Goal: Transaction & Acquisition: Book appointment/travel/reservation

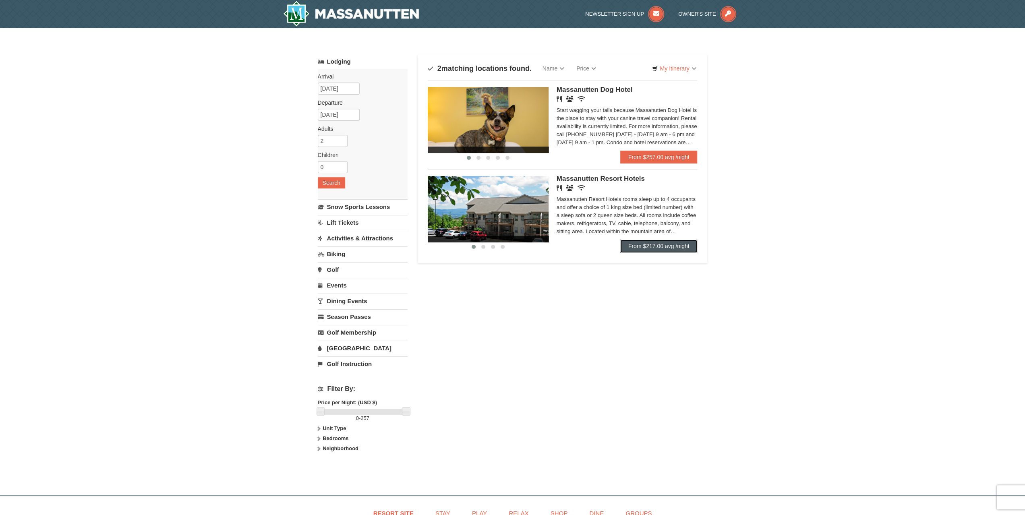
click at [665, 247] on link "From $217.00 avg /night" at bounding box center [658, 246] width 77 height 13
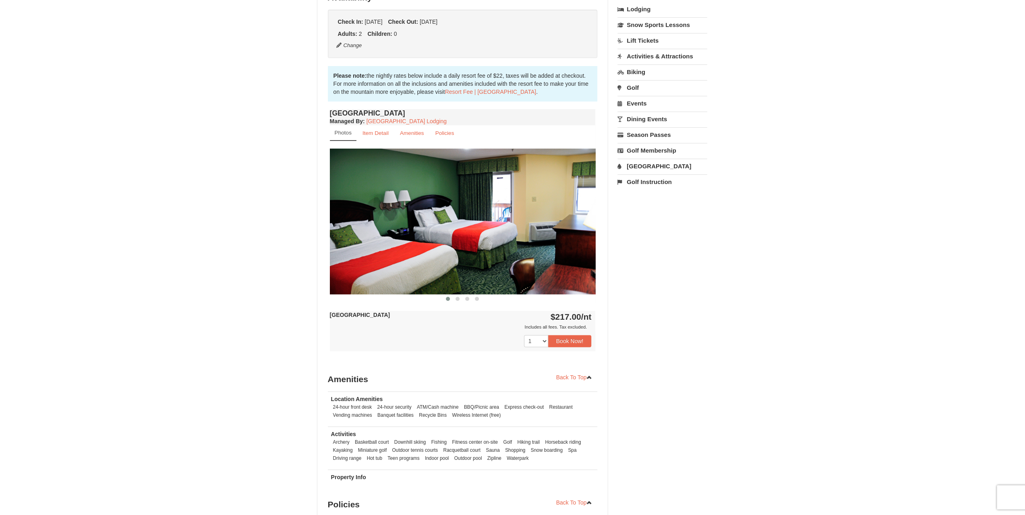
scroll to position [201, 0]
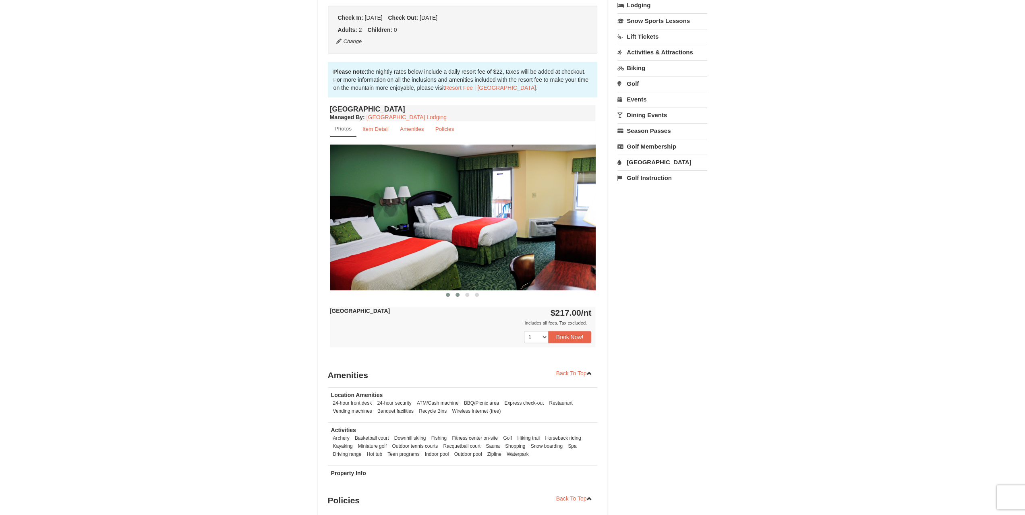
click at [456, 294] on span at bounding box center [457, 295] width 4 height 4
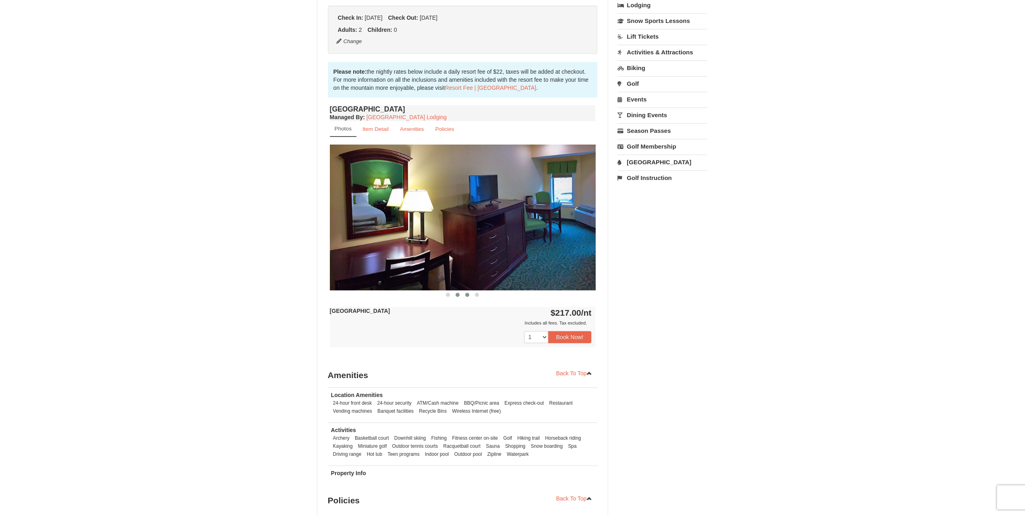
click at [470, 296] on button at bounding box center [467, 295] width 10 height 8
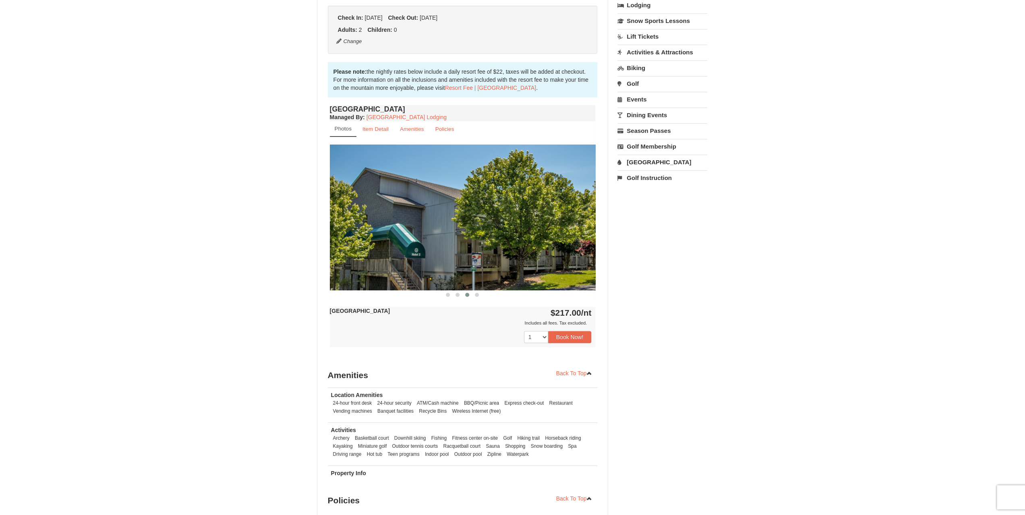
click at [482, 295] on div at bounding box center [463, 294] width 266 height 8
click at [478, 295] on span at bounding box center [477, 295] width 4 height 4
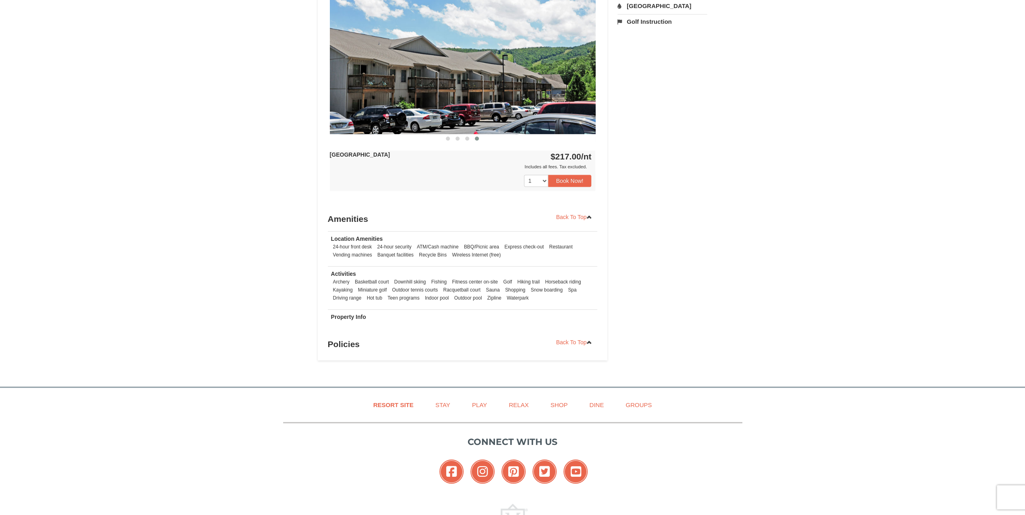
scroll to position [362, 0]
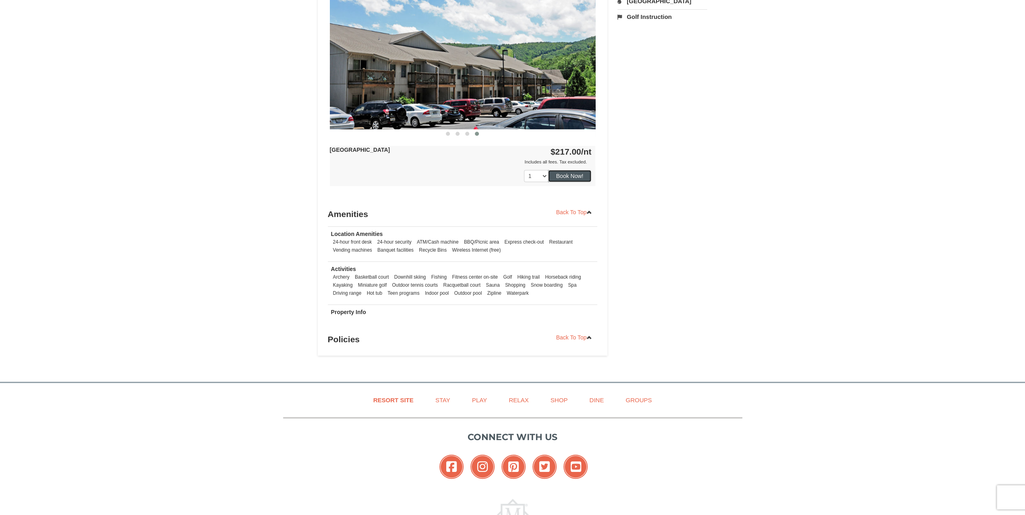
click at [577, 176] on button "Book Now!" at bounding box center [569, 176] width 43 height 12
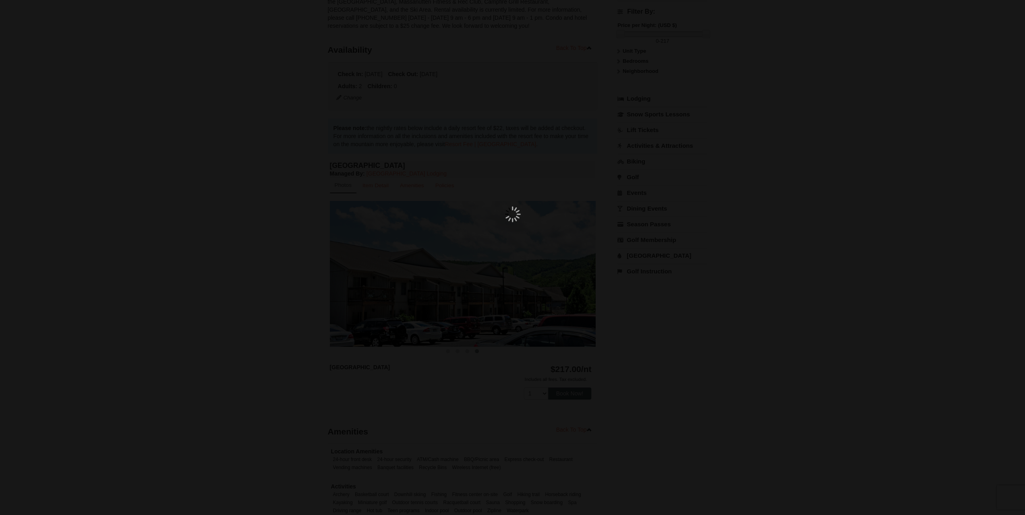
scroll to position [79, 0]
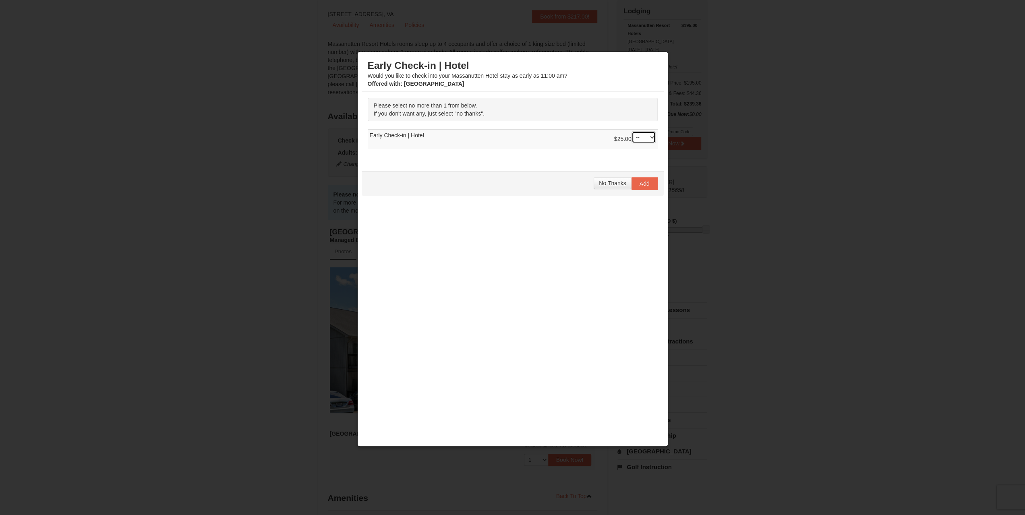
click at [638, 137] on select "-- 01" at bounding box center [643, 137] width 24 height 12
click at [642, 139] on select "-- 01" at bounding box center [643, 137] width 24 height 12
click at [623, 182] on span "No Thanks" at bounding box center [612, 183] width 27 height 6
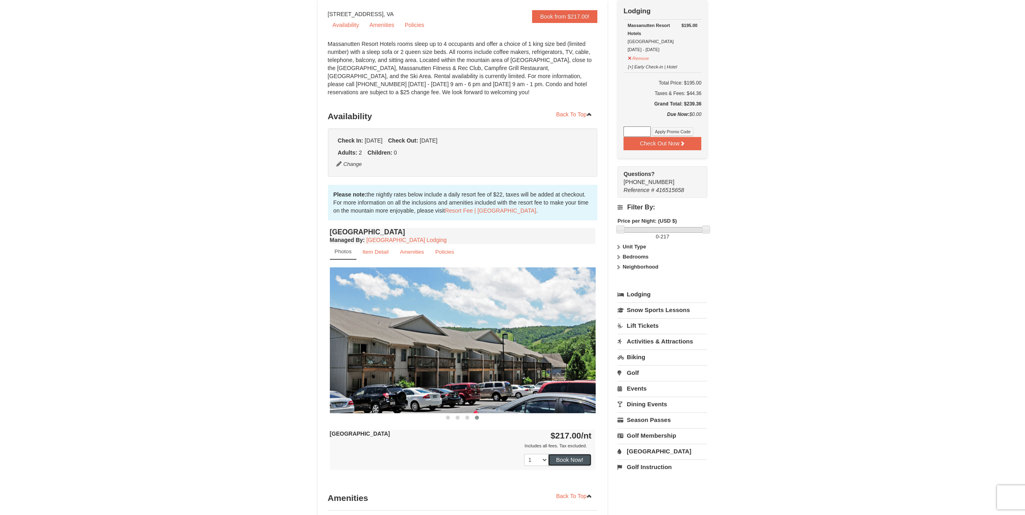
click at [573, 457] on button "Book Now!" at bounding box center [569, 460] width 43 height 12
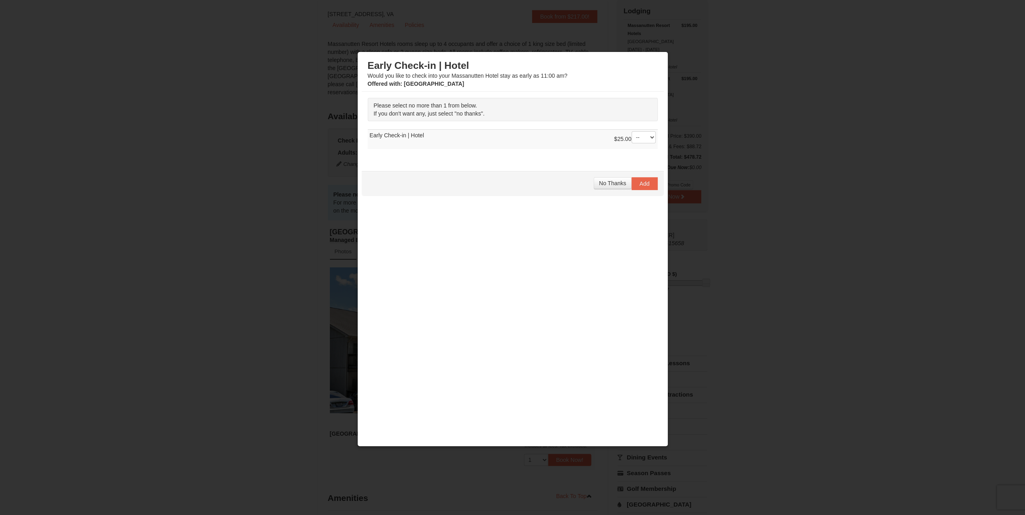
click at [779, 192] on div at bounding box center [512, 257] width 1025 height 515
click at [736, 116] on div at bounding box center [512, 257] width 1025 height 515
click at [613, 184] on span "No Thanks" at bounding box center [612, 183] width 27 height 6
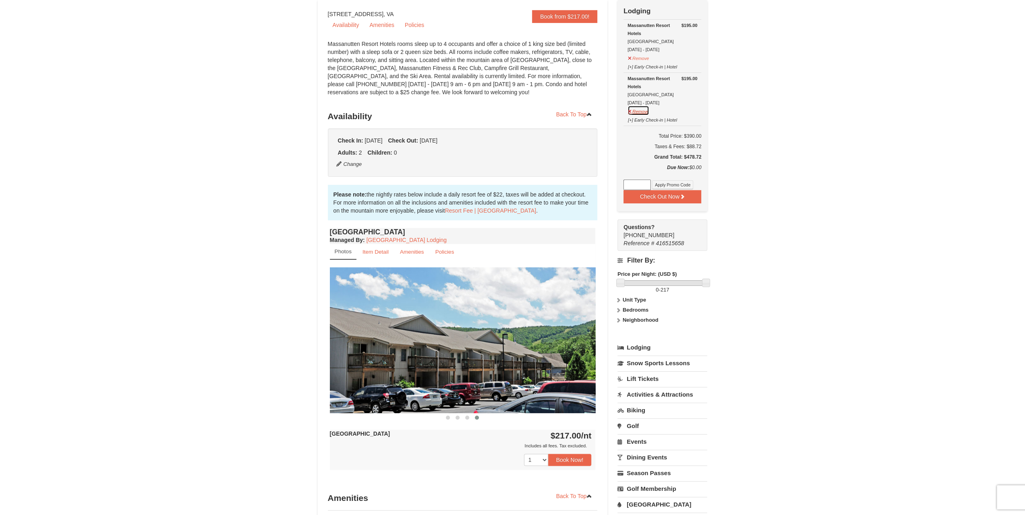
click at [642, 110] on button "Remove" at bounding box center [638, 111] width 22 height 10
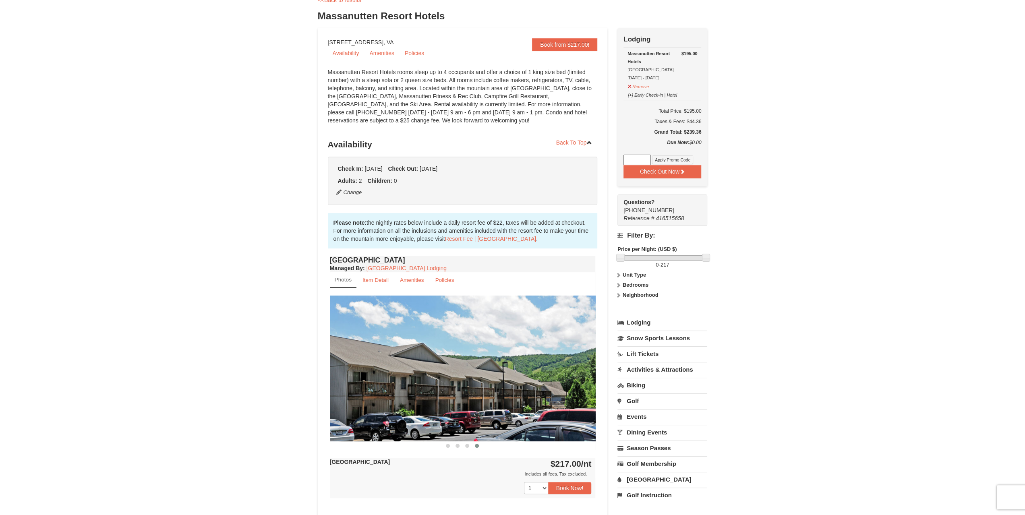
scroll to position [0, 0]
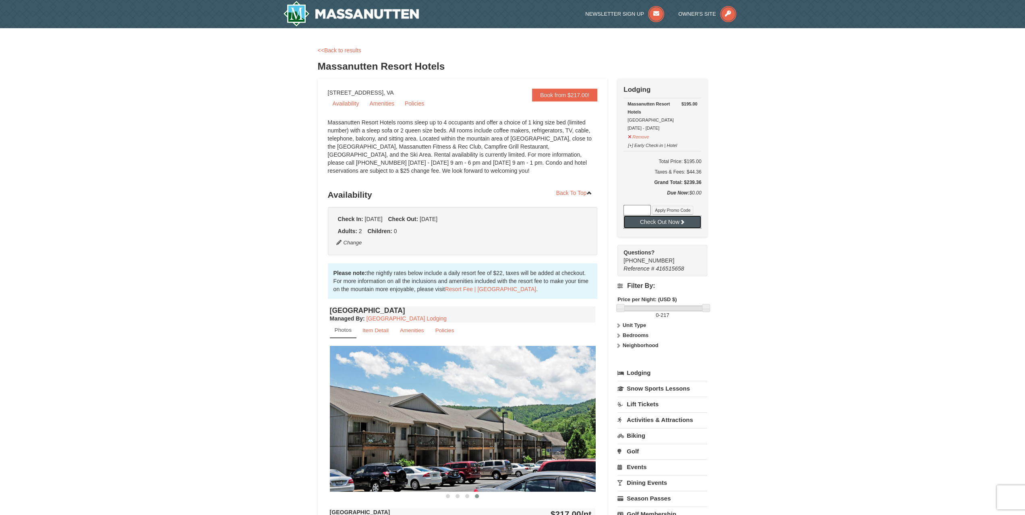
click at [652, 224] on button "Check Out Now" at bounding box center [662, 221] width 78 height 13
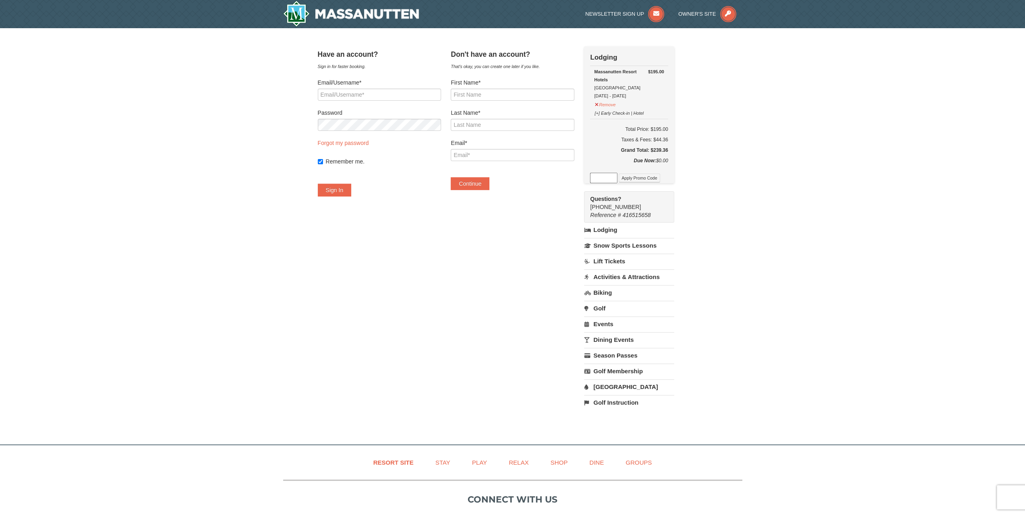
click at [500, 103] on form "First Name* Last Name* Email* Continue" at bounding box center [512, 135] width 123 height 112
click at [505, 96] on input "First Name*" at bounding box center [512, 95] width 123 height 12
type input "Cameron"
type input "Box"
type input "cameronbox1@gmail.com"
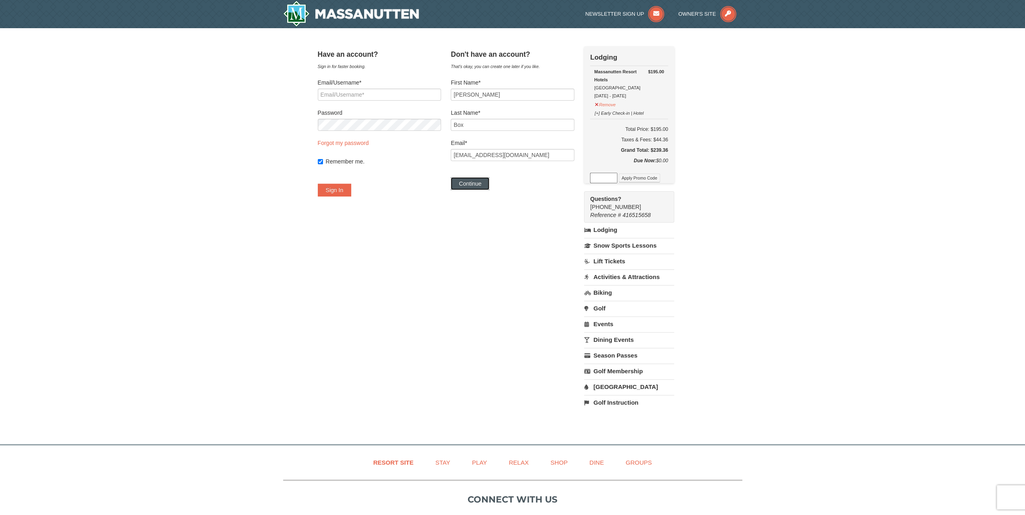
click at [487, 183] on button "Continue" at bounding box center [470, 183] width 39 height 13
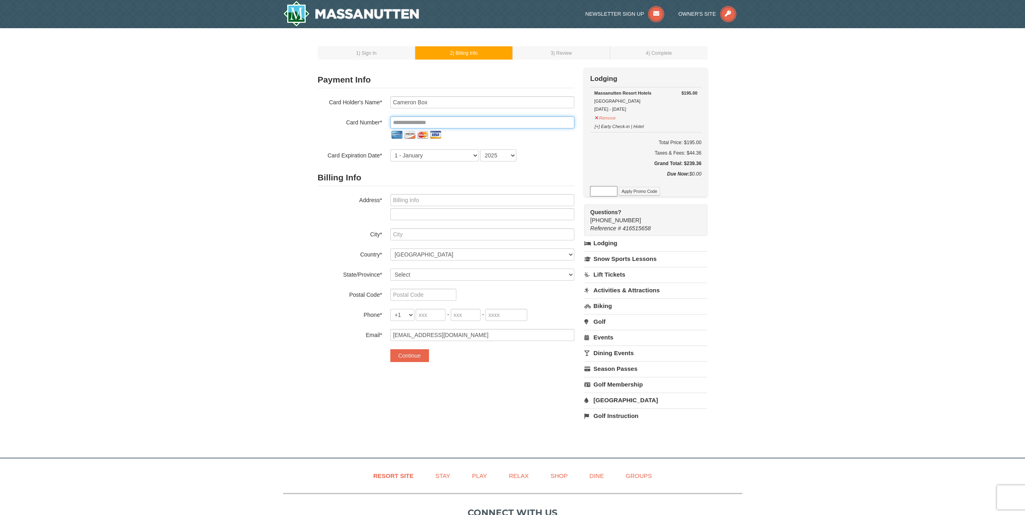
click at [429, 122] on input "tel" at bounding box center [482, 122] width 184 height 12
type input "**********"
select select "12"
select select "2026"
click at [470, 204] on input "text" at bounding box center [482, 200] width 184 height 12
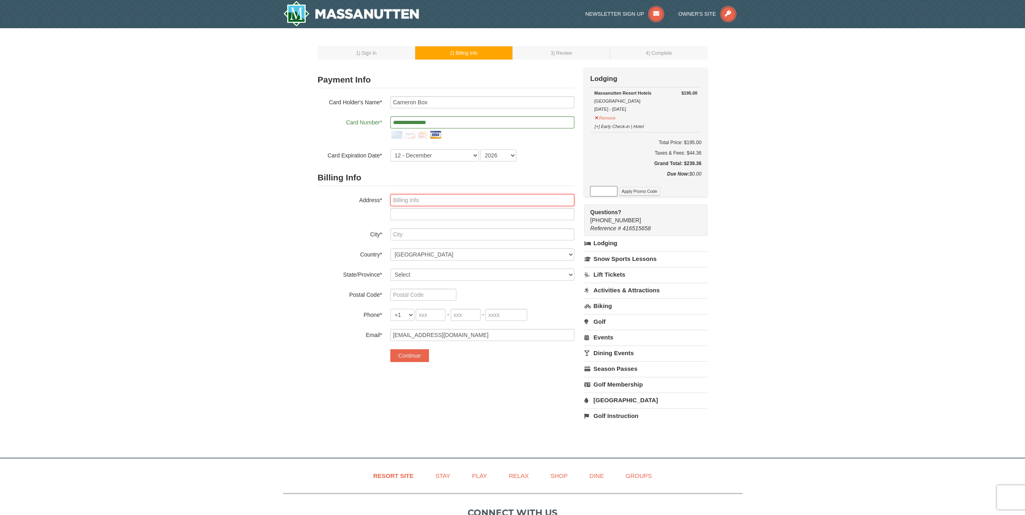
type input "41 Village Knoll"
type input "Wetumpka"
select select "AL"
type input "36093"
type input "334"
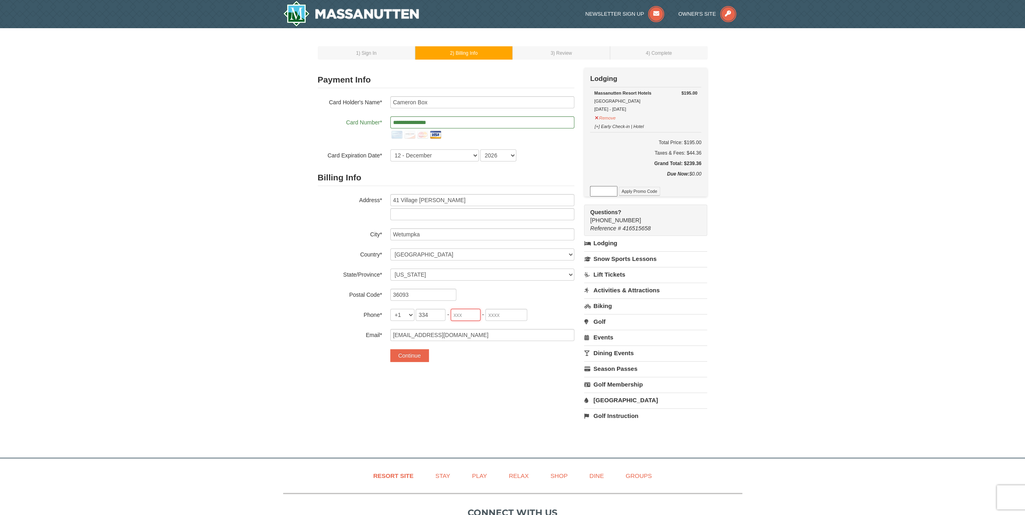
type input "296"
type input "2710"
click at [414, 358] on button "Continue" at bounding box center [409, 355] width 39 height 13
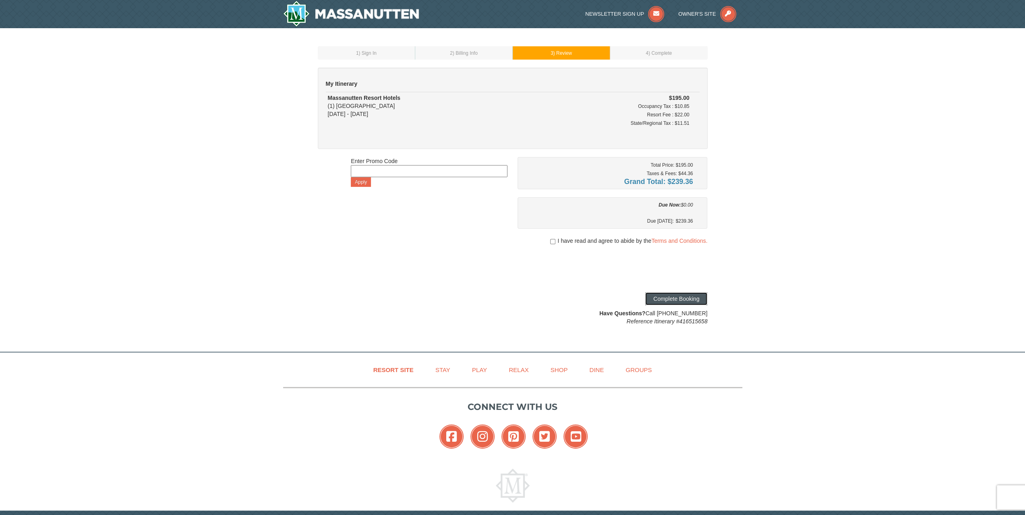
click at [664, 296] on button "Complete Booking" at bounding box center [676, 298] width 62 height 13
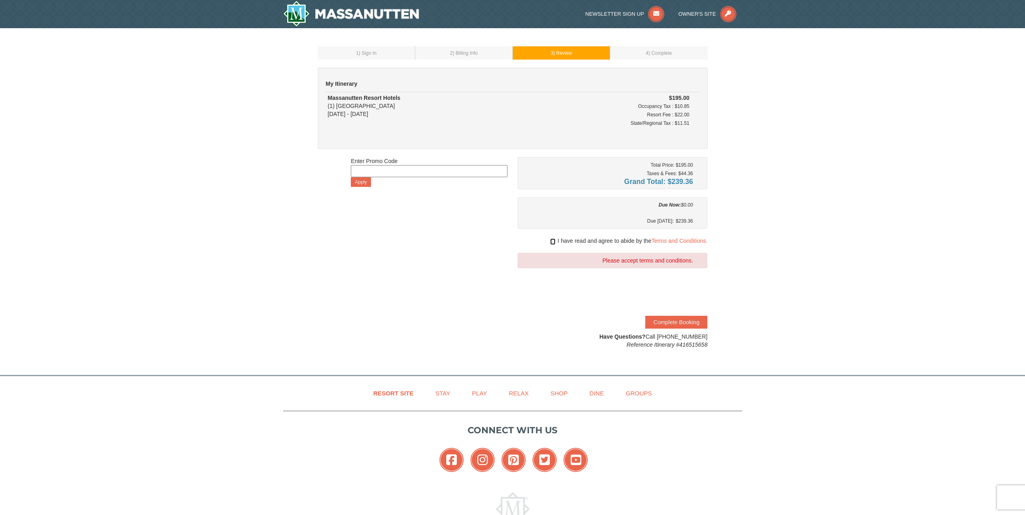
click at [551, 238] on input "checkbox" at bounding box center [552, 241] width 5 height 6
checkbox input "true"
click at [677, 321] on button "Complete Booking" at bounding box center [676, 322] width 62 height 13
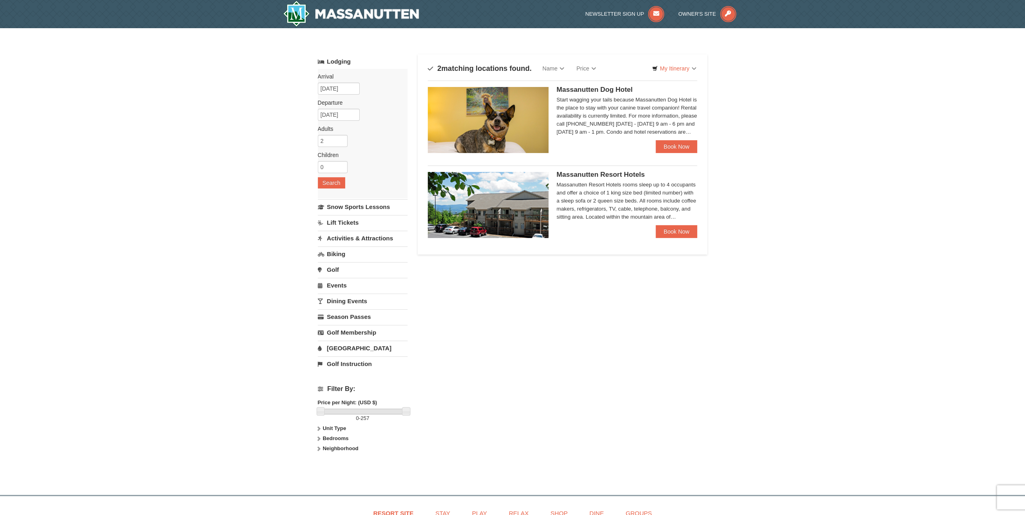
click at [606, 173] on span "Massanutten Resort Hotels" at bounding box center [601, 175] width 88 height 8
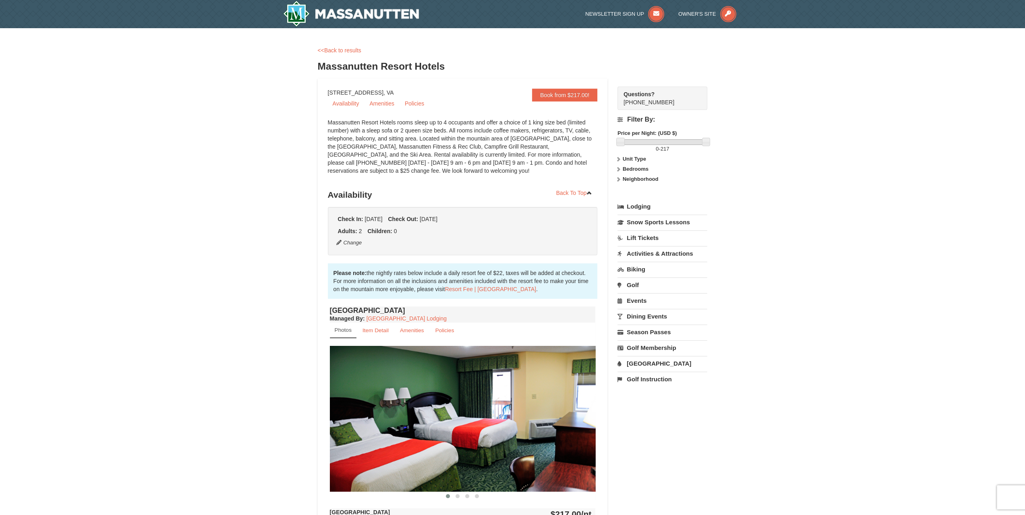
drag, startPoint x: 898, startPoint y: 279, endPoint x: 892, endPoint y: 279, distance: 6.1
click at [899, 279] on div "× <<Back to results Massanutten Resort Hotels Book from $217.00! 1822 Resort Dr…" at bounding box center [512, 382] width 1025 height 708
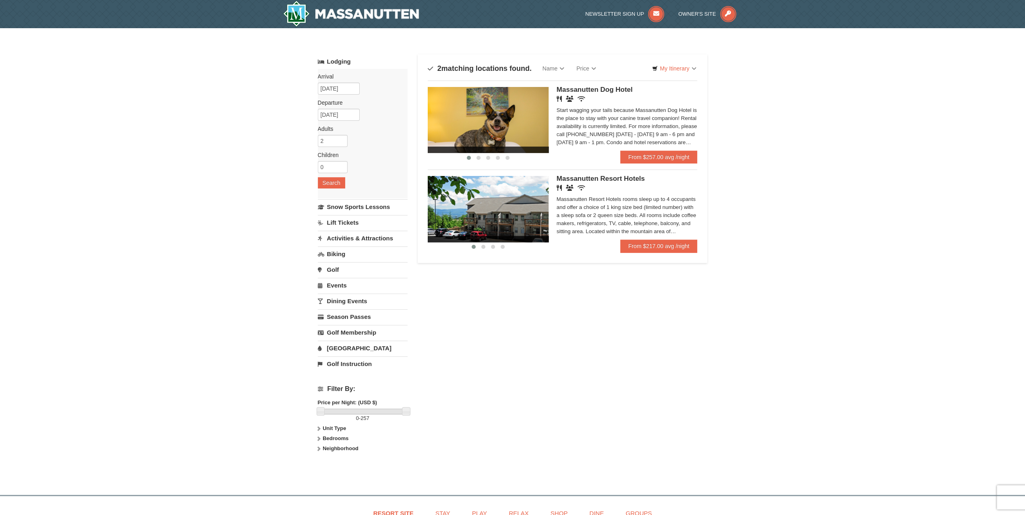
click at [607, 88] on span "Massanutten Dog Hotel" at bounding box center [595, 90] width 76 height 8
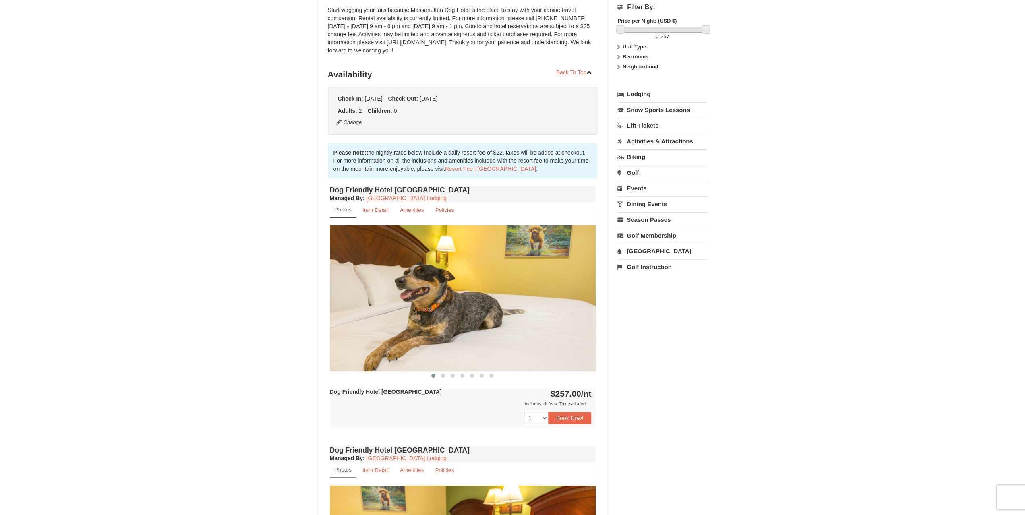
scroll to position [121, 0]
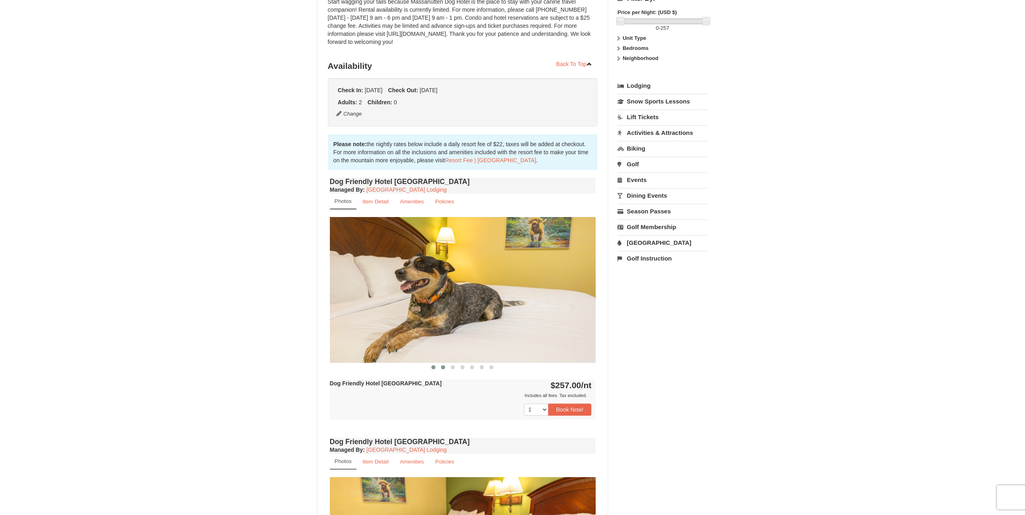
click at [442, 368] on button at bounding box center [443, 367] width 10 height 8
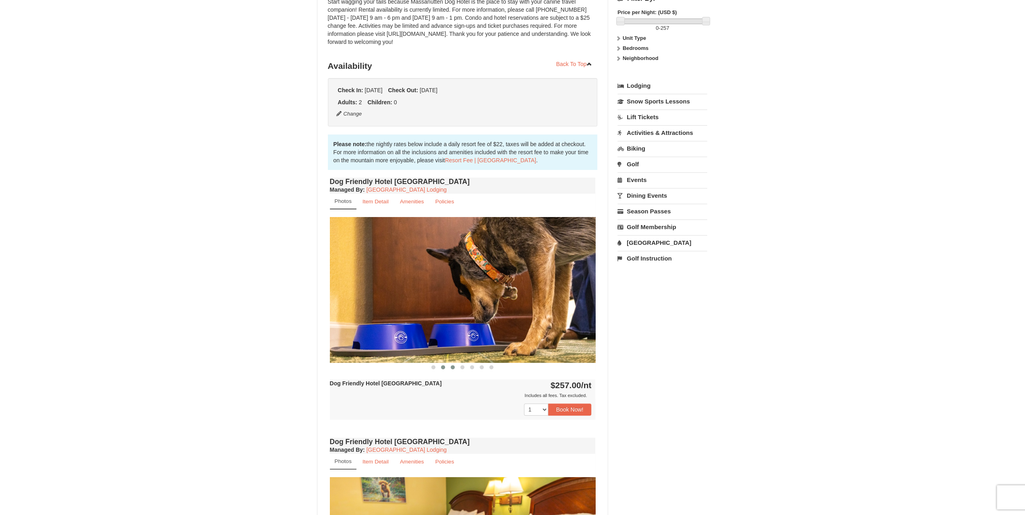
click at [455, 369] on button at bounding box center [453, 367] width 10 height 8
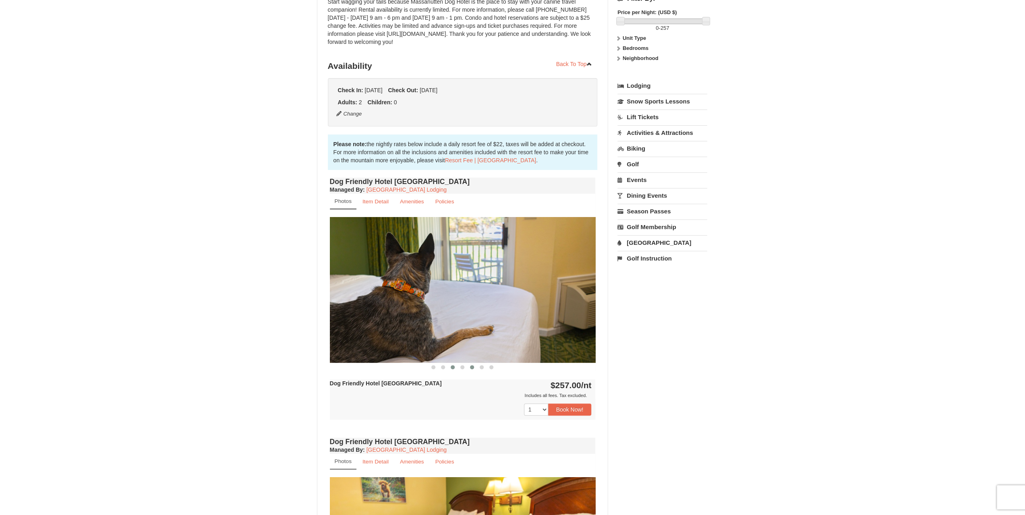
click at [467, 368] on button at bounding box center [472, 367] width 10 height 8
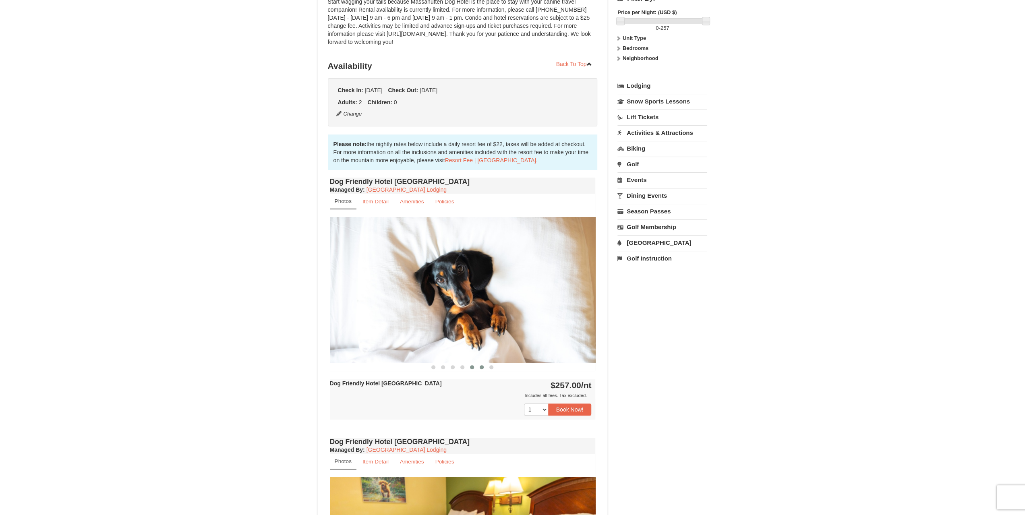
click at [482, 368] on span at bounding box center [482, 367] width 4 height 4
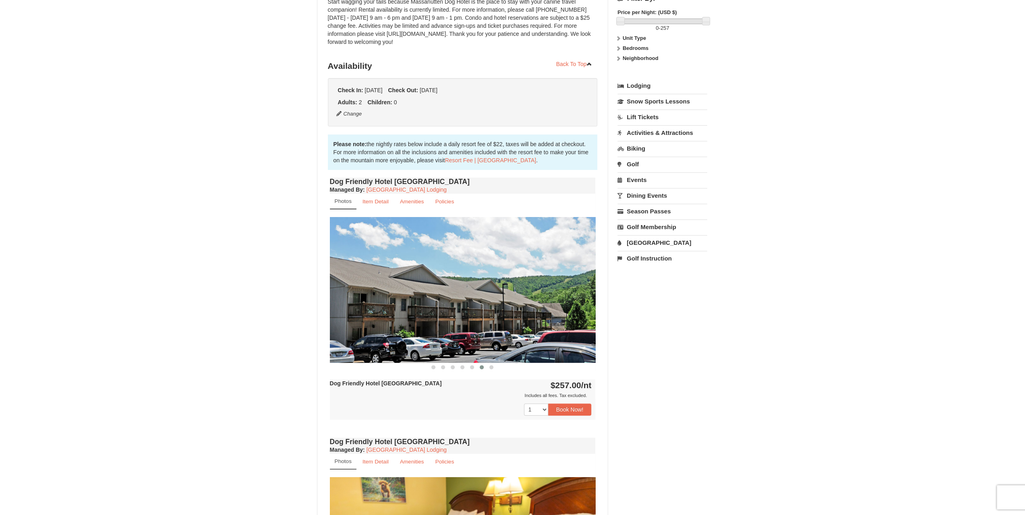
click at [497, 368] on div at bounding box center [463, 367] width 266 height 8
click at [495, 368] on button at bounding box center [491, 367] width 10 height 8
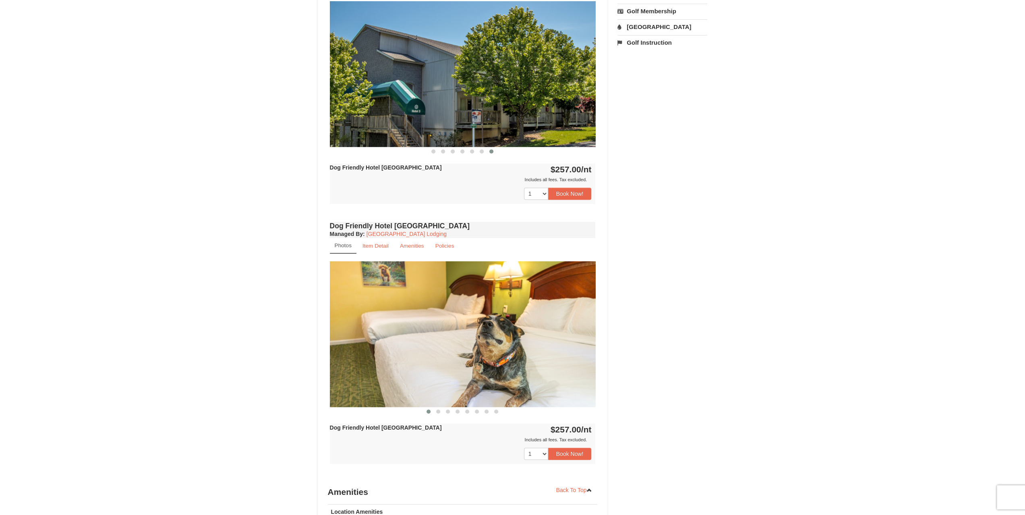
scroll to position [362, 0]
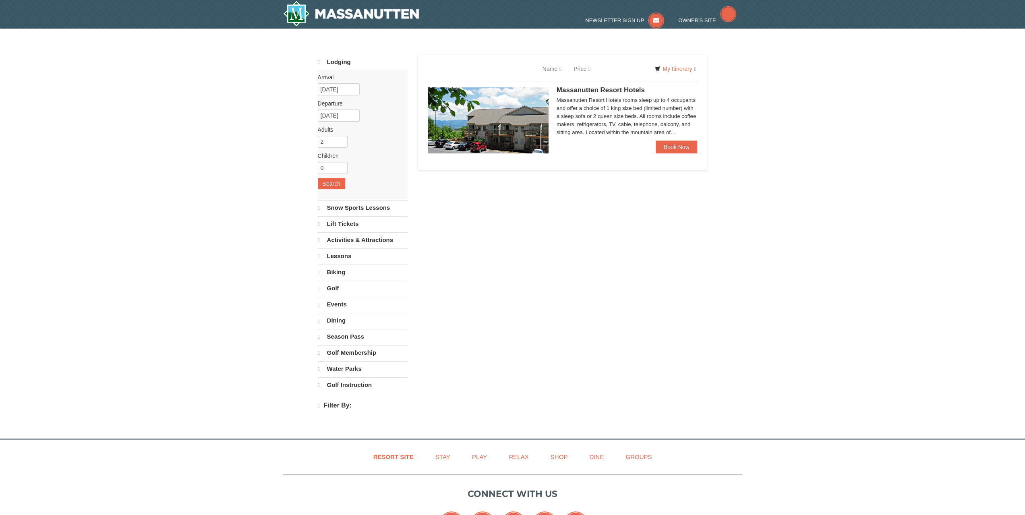
select select "10"
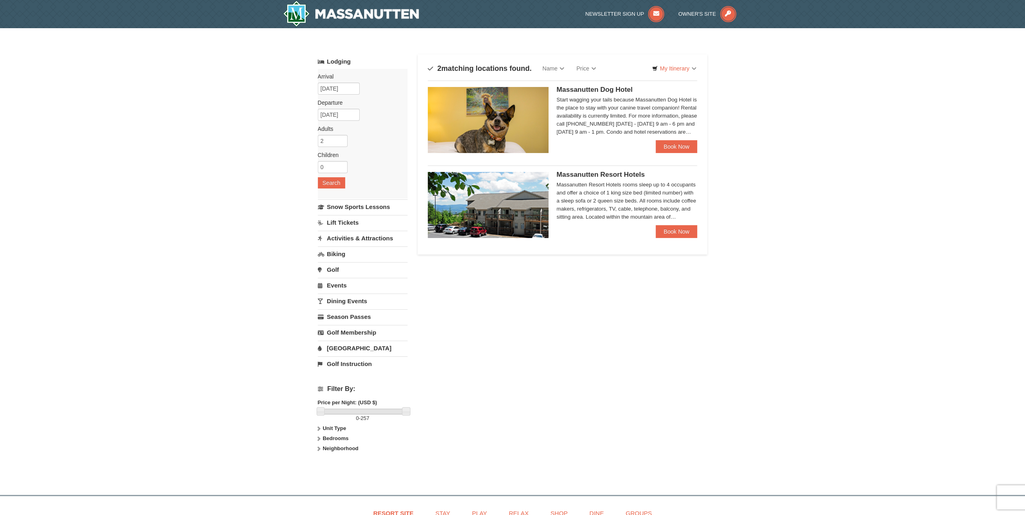
click at [594, 177] on span "Massanutten Resort Hotels" at bounding box center [601, 175] width 88 height 8
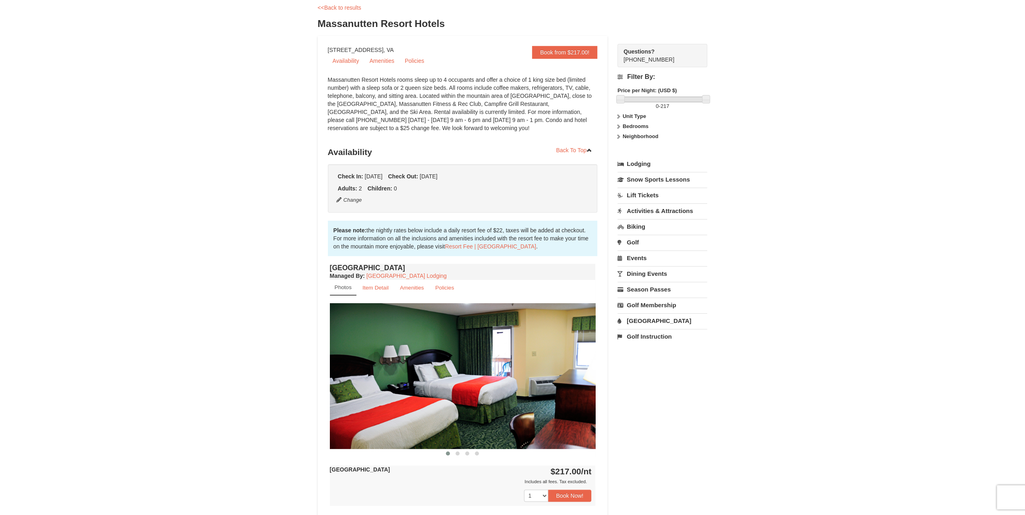
scroll to position [161, 0]
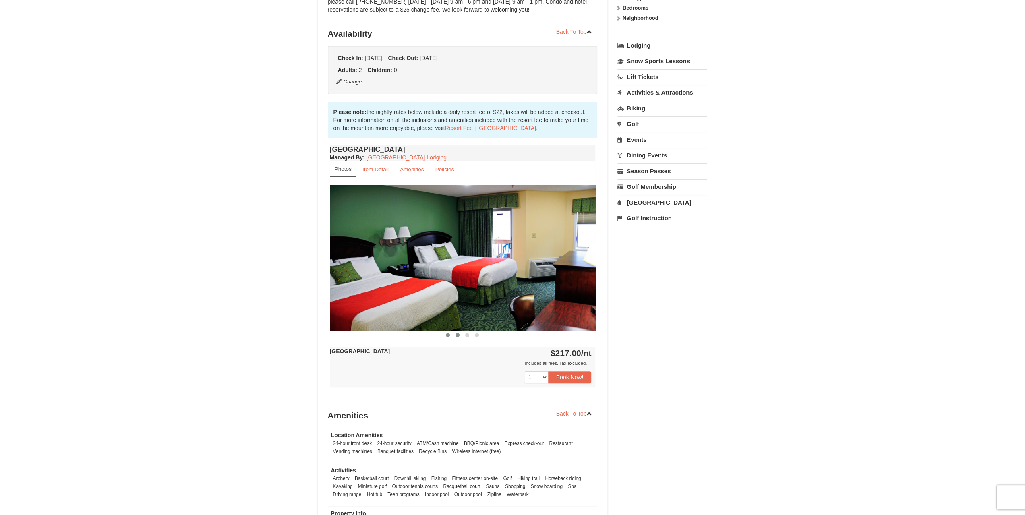
click at [457, 335] on span at bounding box center [457, 335] width 4 height 4
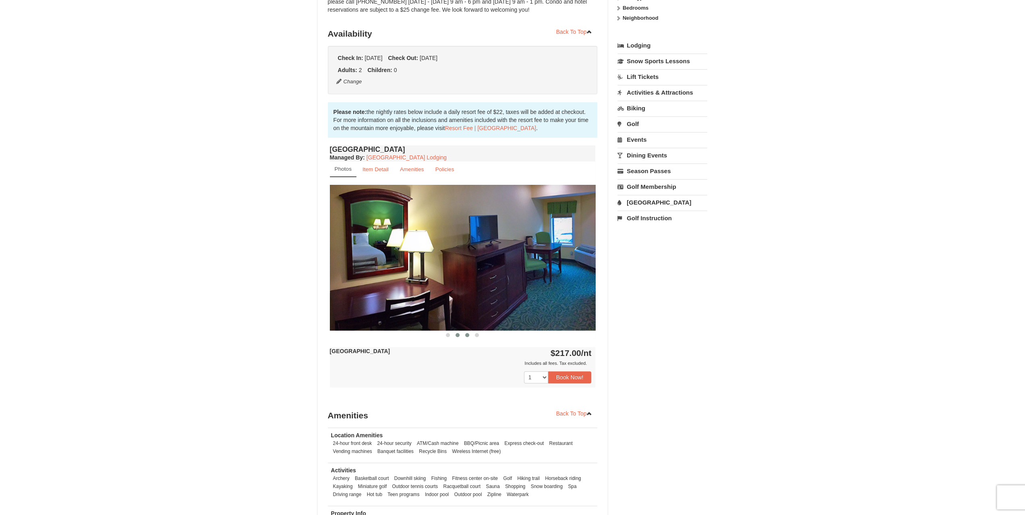
click at [470, 335] on button at bounding box center [467, 335] width 10 height 8
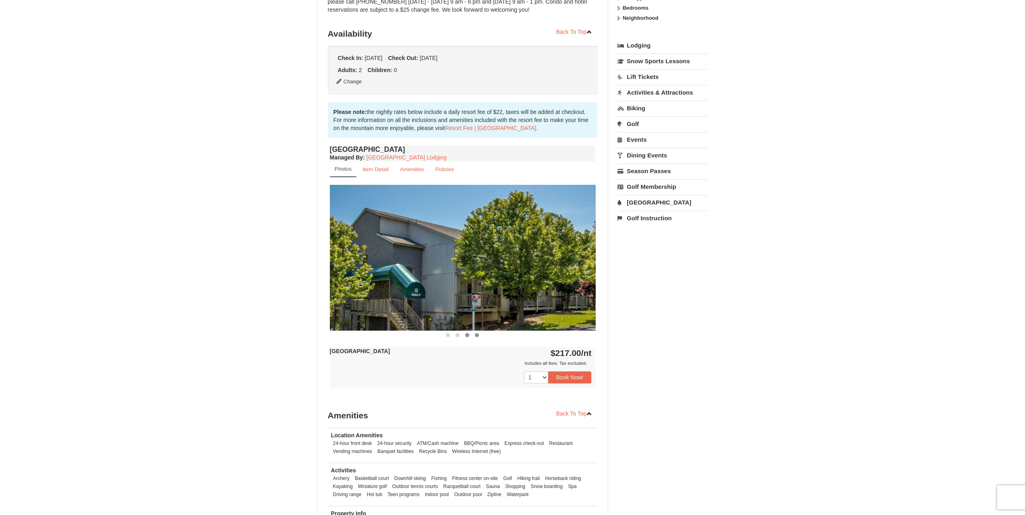
click at [479, 333] on button at bounding box center [477, 335] width 10 height 8
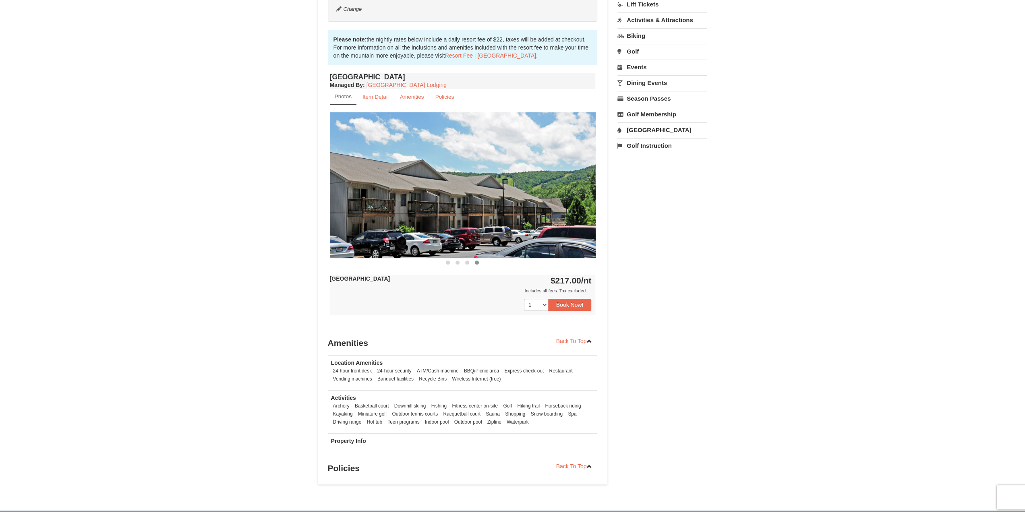
scroll to position [362, 0]
